Goal: Transaction & Acquisition: Purchase product/service

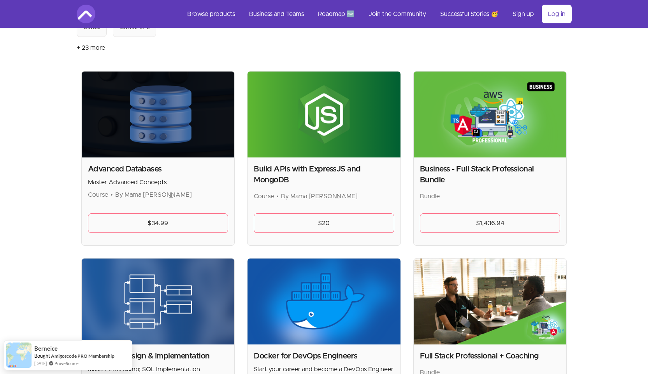
scroll to position [158, 0]
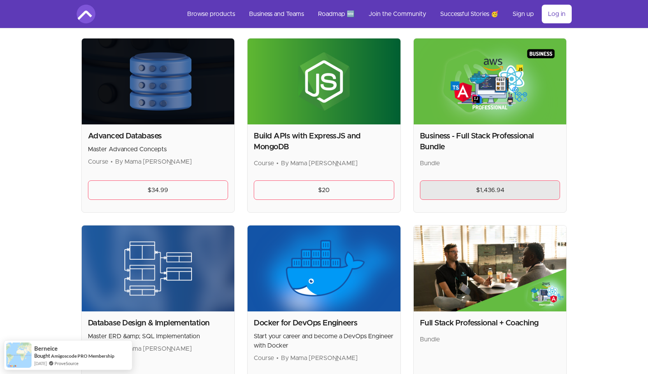
click at [485, 189] on link "$1,436.94" at bounding box center [490, 190] width 140 height 19
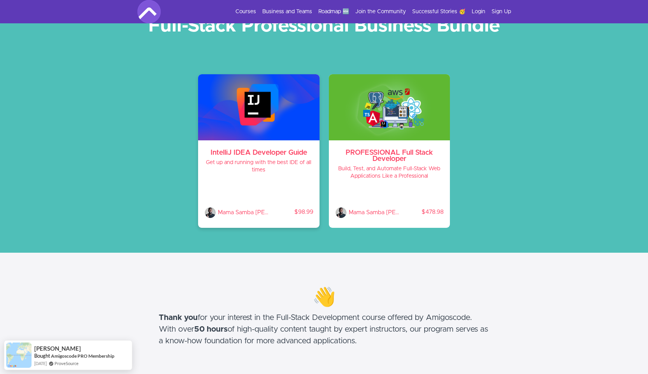
scroll to position [30, 0]
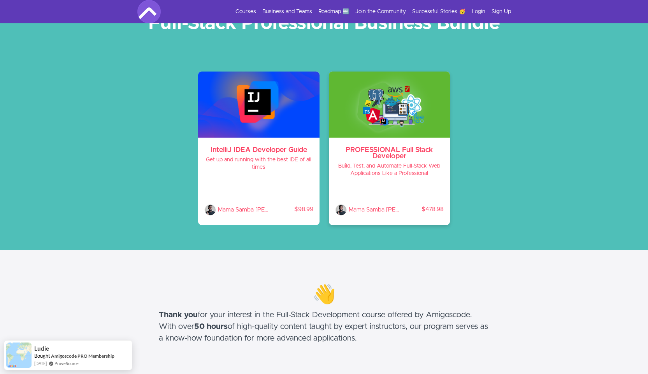
click at [354, 151] on h3 "PROFESSIONAL Full Stack Developer" at bounding box center [389, 153] width 109 height 12
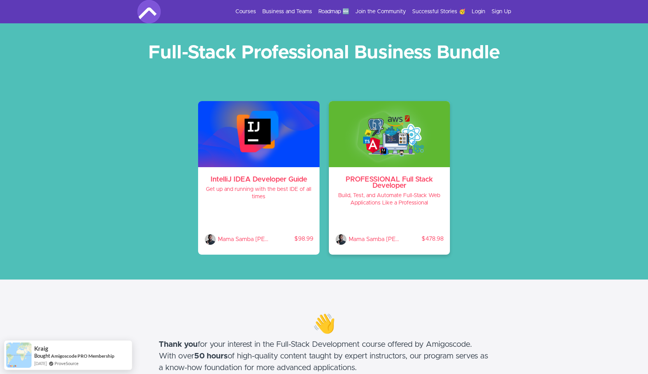
click at [384, 181] on h3 "PROFESSIONAL Full Stack Developer" at bounding box center [389, 183] width 109 height 12
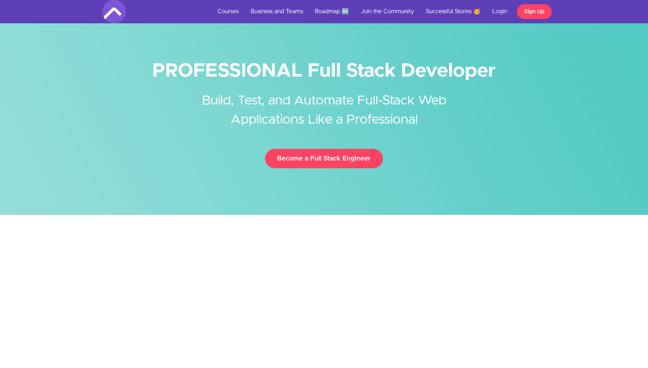
drag, startPoint x: 209, startPoint y: 71, endPoint x: 504, endPoint y: 74, distance: 295.3
click at [504, 74] on h1 "PROFESSIONAL Full Stack Developer" at bounding box center [324, 71] width 444 height 18
